Goal: Task Accomplishment & Management: Complete application form

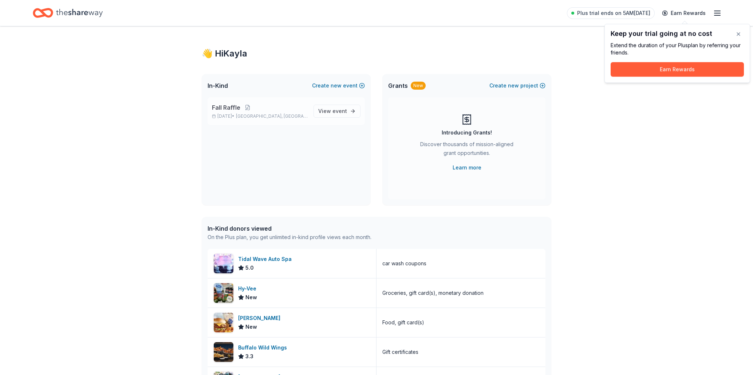
scroll to position [1, 0]
click at [735, 33] on button "button" at bounding box center [738, 34] width 15 height 15
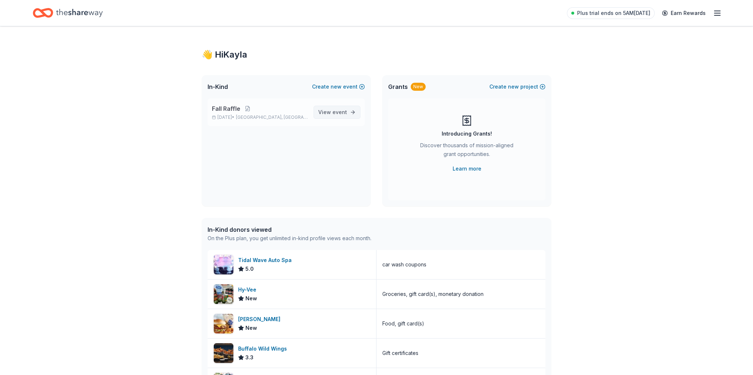
click at [320, 113] on span "View event" at bounding box center [332, 112] width 29 height 9
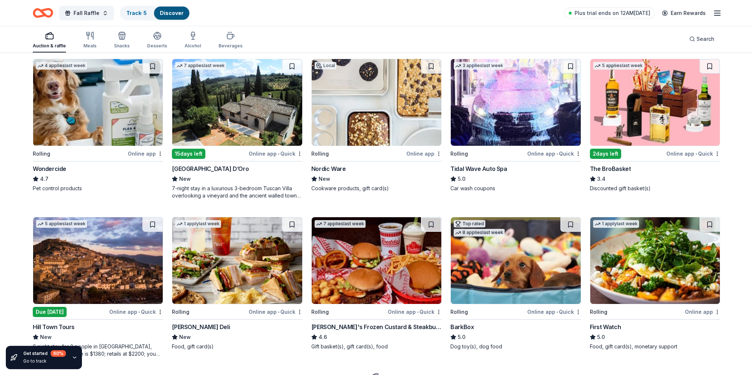
scroll to position [391, 0]
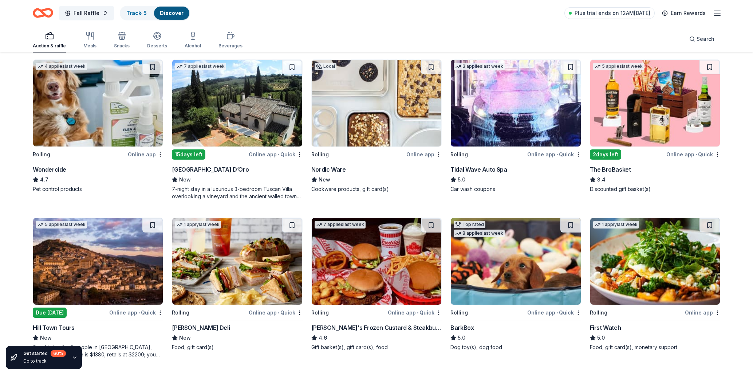
click at [332, 124] on img at bounding box center [377, 103] width 130 height 87
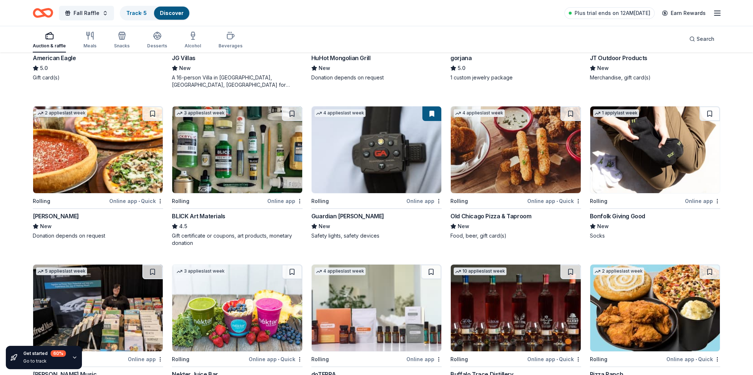
scroll to position [819, 0]
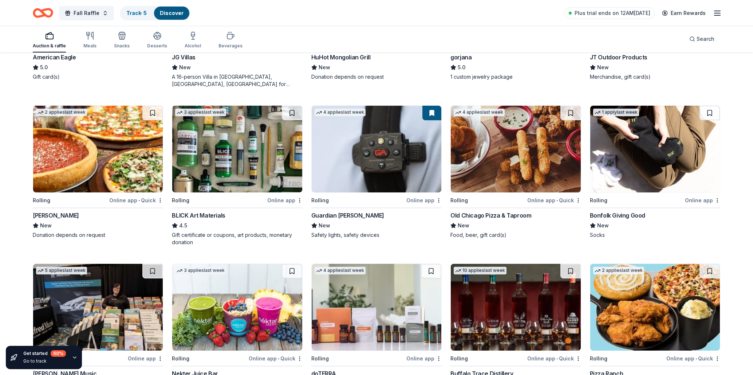
click at [482, 167] on img at bounding box center [516, 149] width 130 height 87
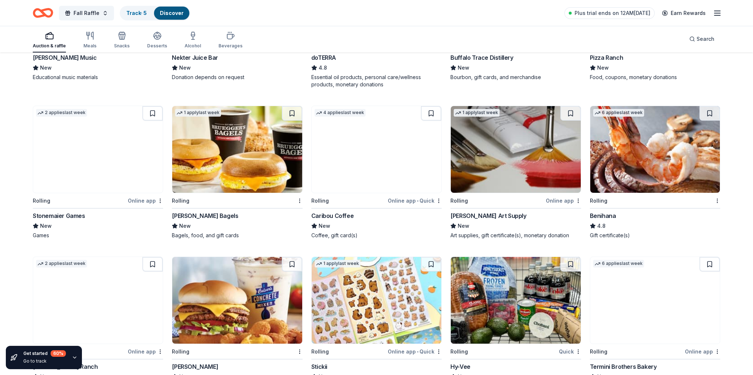
scroll to position [1136, 0]
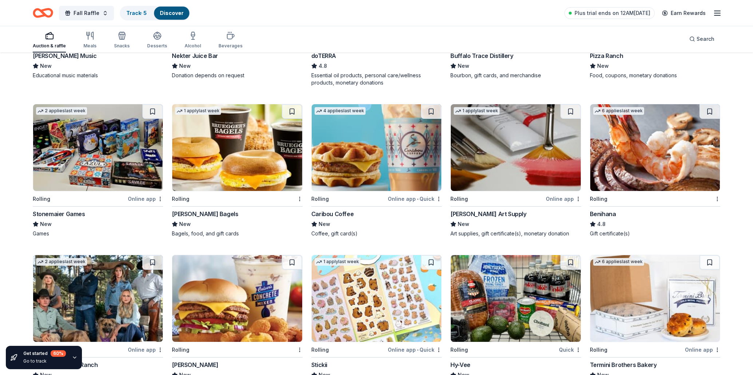
click at [411, 162] on img at bounding box center [377, 147] width 130 height 87
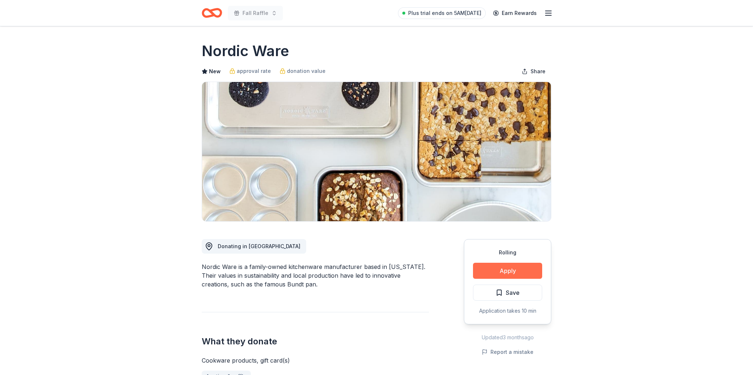
click at [478, 269] on button "Apply" at bounding box center [507, 271] width 69 height 16
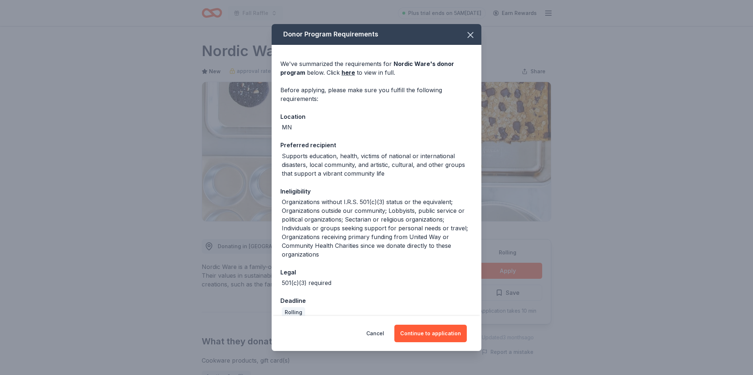
scroll to position [10, 0]
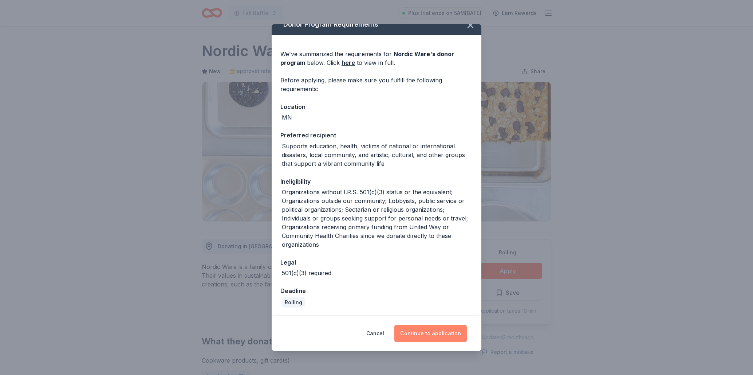
click at [414, 328] on button "Continue to application" at bounding box center [430, 332] width 72 height 17
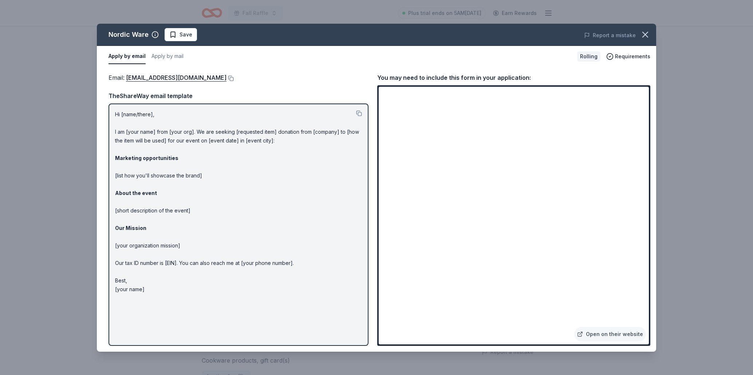
drag, startPoint x: 114, startPoint y: 113, endPoint x: 133, endPoint y: 113, distance: 19.7
click at [143, 117] on div "Hi [name/there], I am [your name] from [your org]. We are seeking [requested it…" at bounding box center [238, 224] width 260 height 242
click at [133, 113] on p "Hi [name/there], I am [your name] from [your org]. We are seeking [requested it…" at bounding box center [238, 201] width 247 height 183
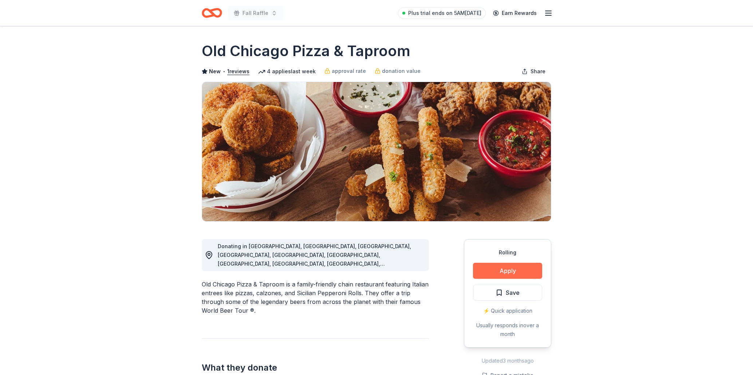
click at [501, 265] on button "Apply" at bounding box center [507, 271] width 69 height 16
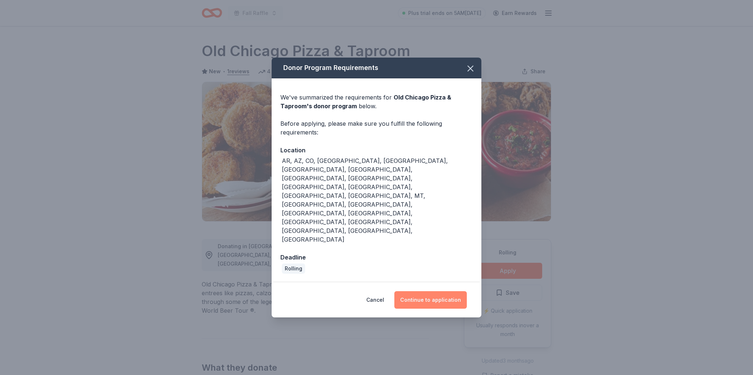
click at [423, 291] on button "Continue to application" at bounding box center [430, 299] width 72 height 17
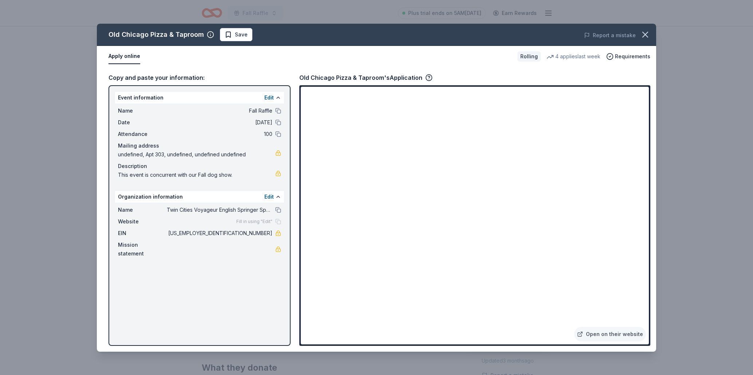
drag, startPoint x: 650, startPoint y: 35, endPoint x: 665, endPoint y: 12, distance: 27.8
click at [650, 35] on icon "button" at bounding box center [645, 34] width 10 height 10
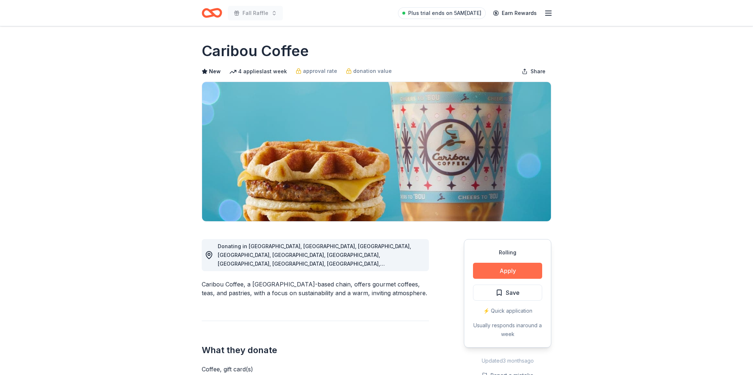
click at [488, 266] on button "Apply" at bounding box center [507, 271] width 69 height 16
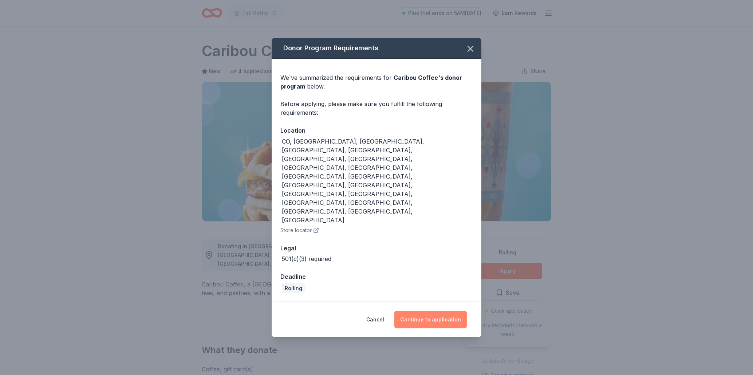
click at [438, 311] on button "Continue to application" at bounding box center [430, 319] width 72 height 17
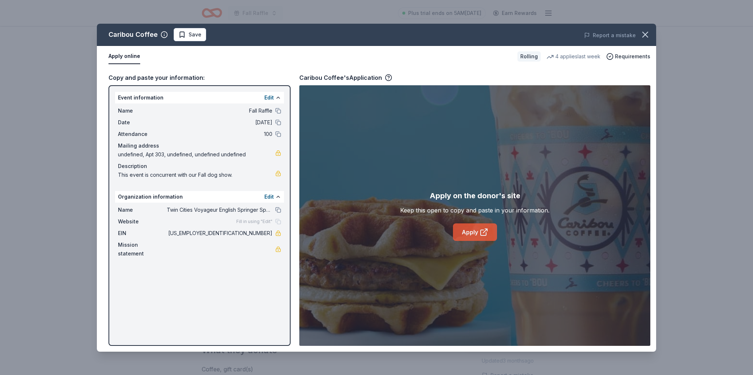
click at [466, 236] on link "Apply" at bounding box center [475, 231] width 44 height 17
